Goal: Task Accomplishment & Management: Manage account settings

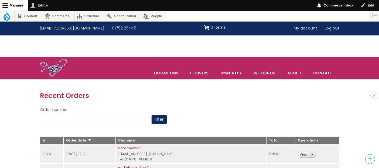
scroll to position [60, 0]
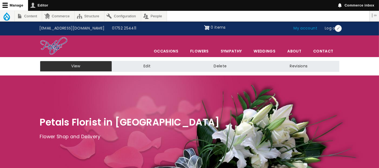
click at [315, 30] on link "My account" at bounding box center [305, 28] width 31 height 10
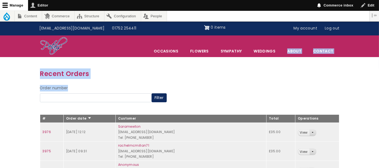
scroll to position [147, 0]
